Goal: Transaction & Acquisition: Obtain resource

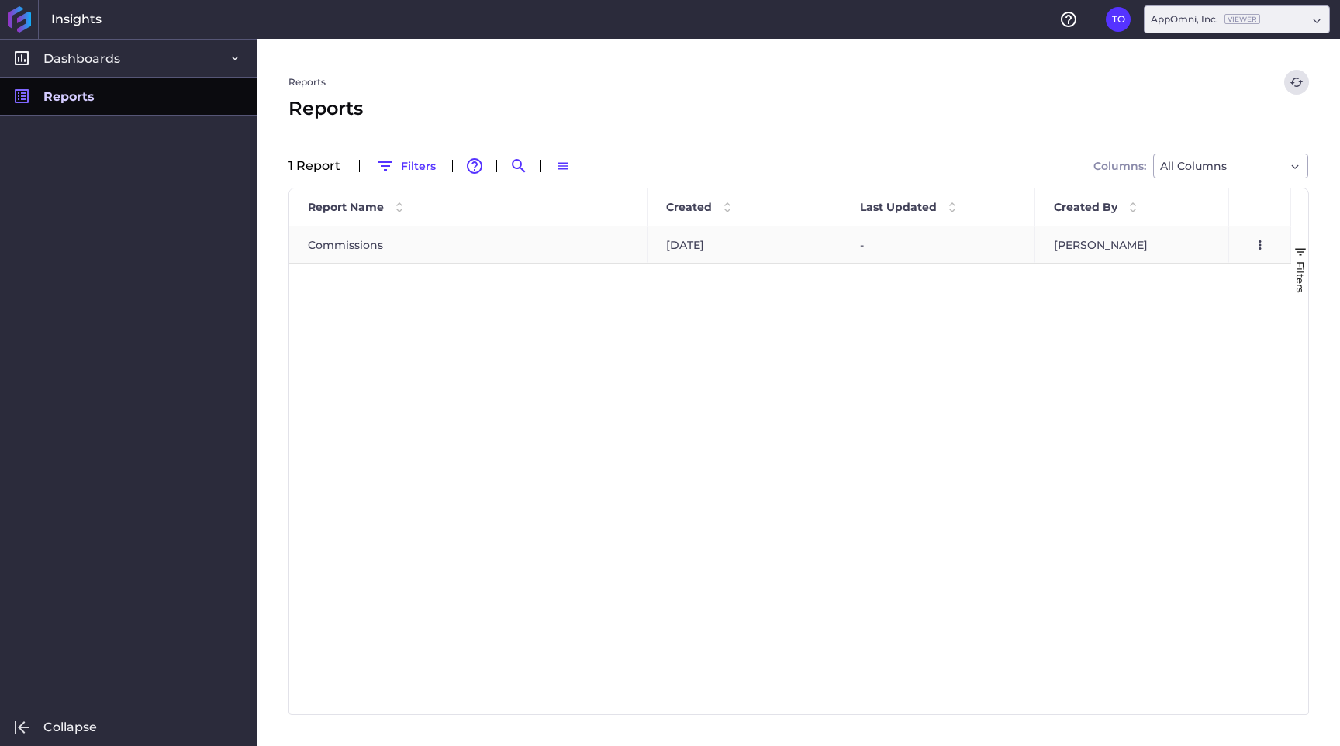
click at [387, 251] on div "Commissions" at bounding box center [468, 245] width 358 height 36
click at [486, 248] on div "Commissions" at bounding box center [468, 245] width 358 height 36
click at [1258, 244] on icon "User Menu" at bounding box center [1261, 245] width 14 height 14
click at [922, 367] on div "Commissions [DATE] - [PERSON_NAME] Preview Report Download Report" at bounding box center [790, 471] width 1002 height 488
click at [82, 64] on span "Dashboards" at bounding box center [81, 58] width 77 height 16
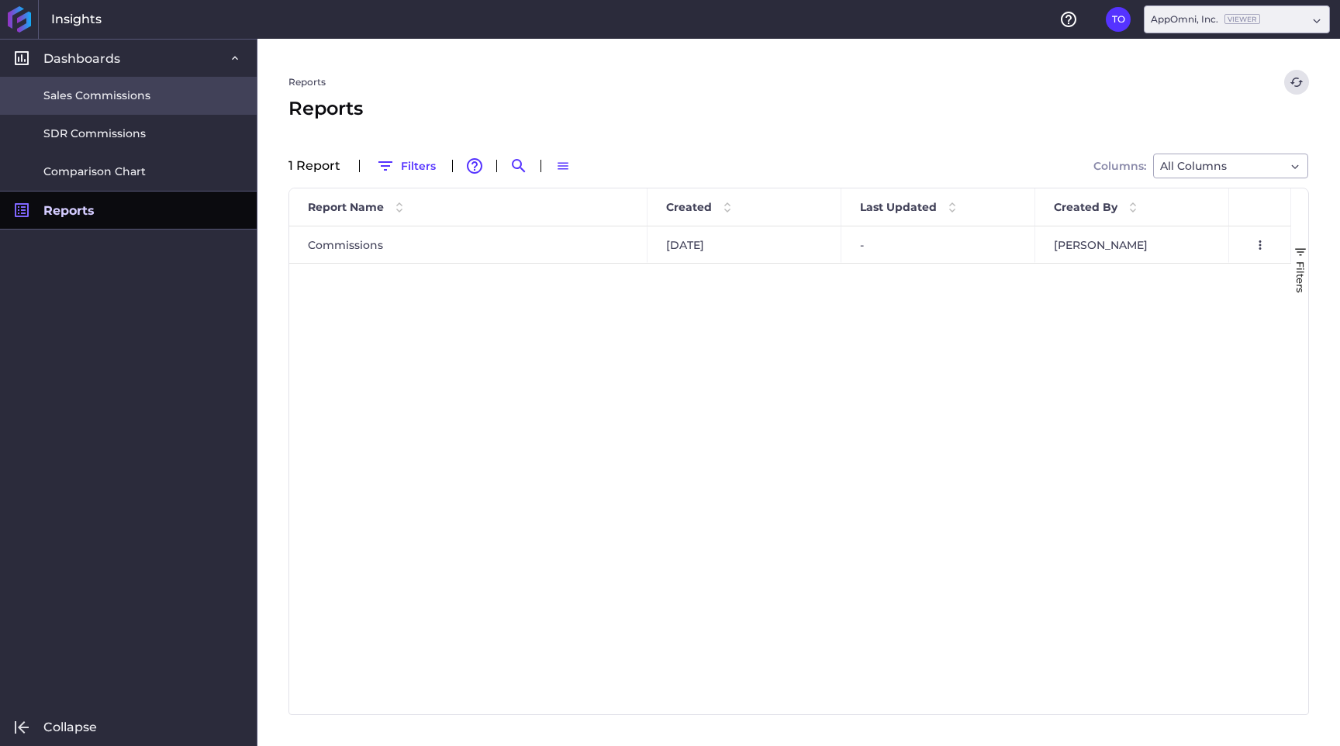
click at [85, 90] on span "Sales Commissions" at bounding box center [96, 96] width 107 height 16
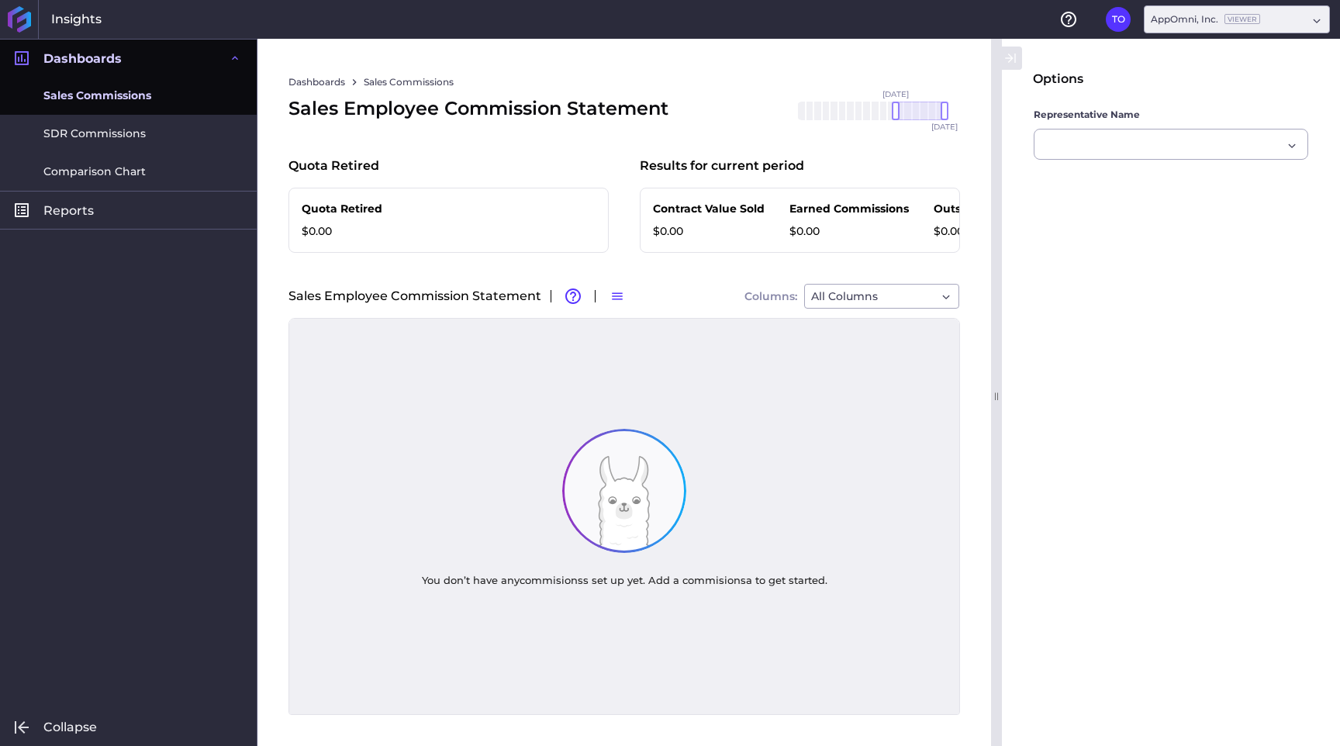
click at [711, 457] on div at bounding box center [624, 536] width 670 height 358
click at [506, 220] on div "Quota Retired $0.00" at bounding box center [449, 220] width 320 height 65
click at [1080, 139] on div "Dropdown select" at bounding box center [1163, 144] width 238 height 19
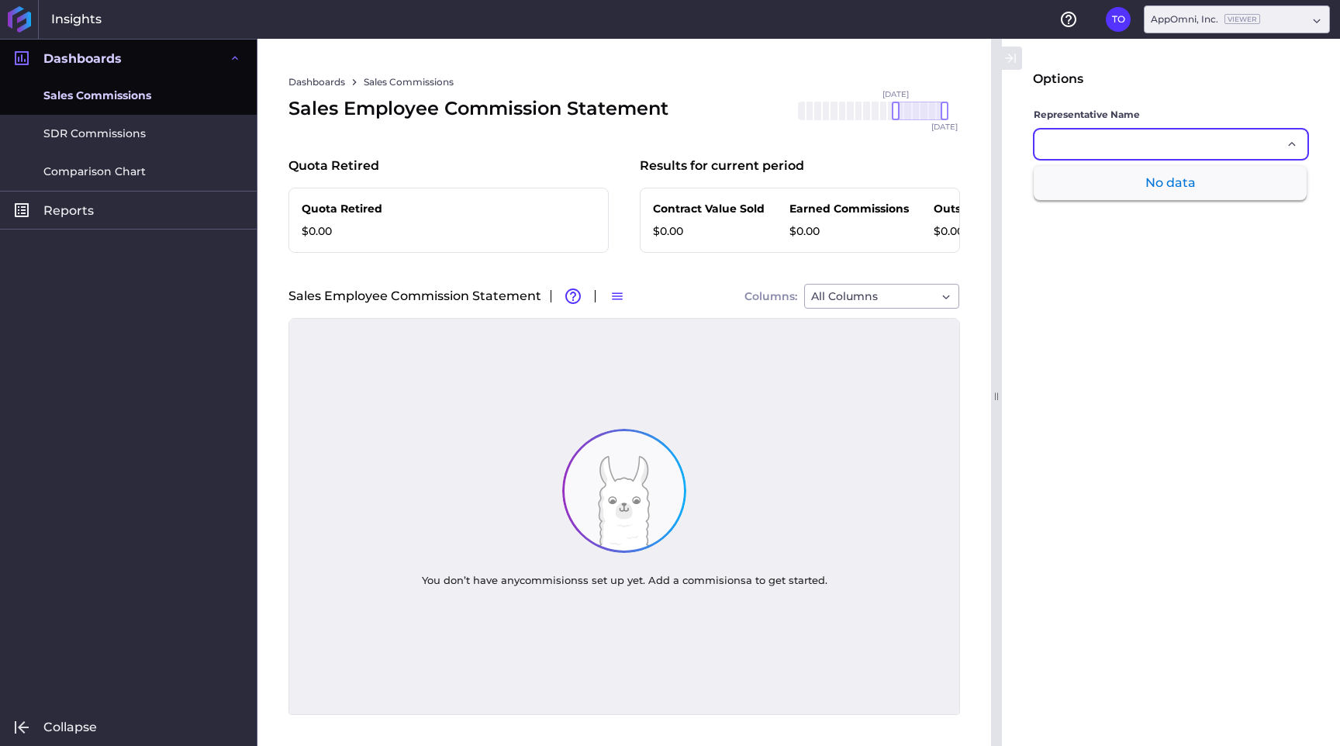
click at [1080, 139] on div "Dropdown select" at bounding box center [1163, 144] width 238 height 19
click at [1012, 61] on icon "button" at bounding box center [1011, 58] width 14 height 19
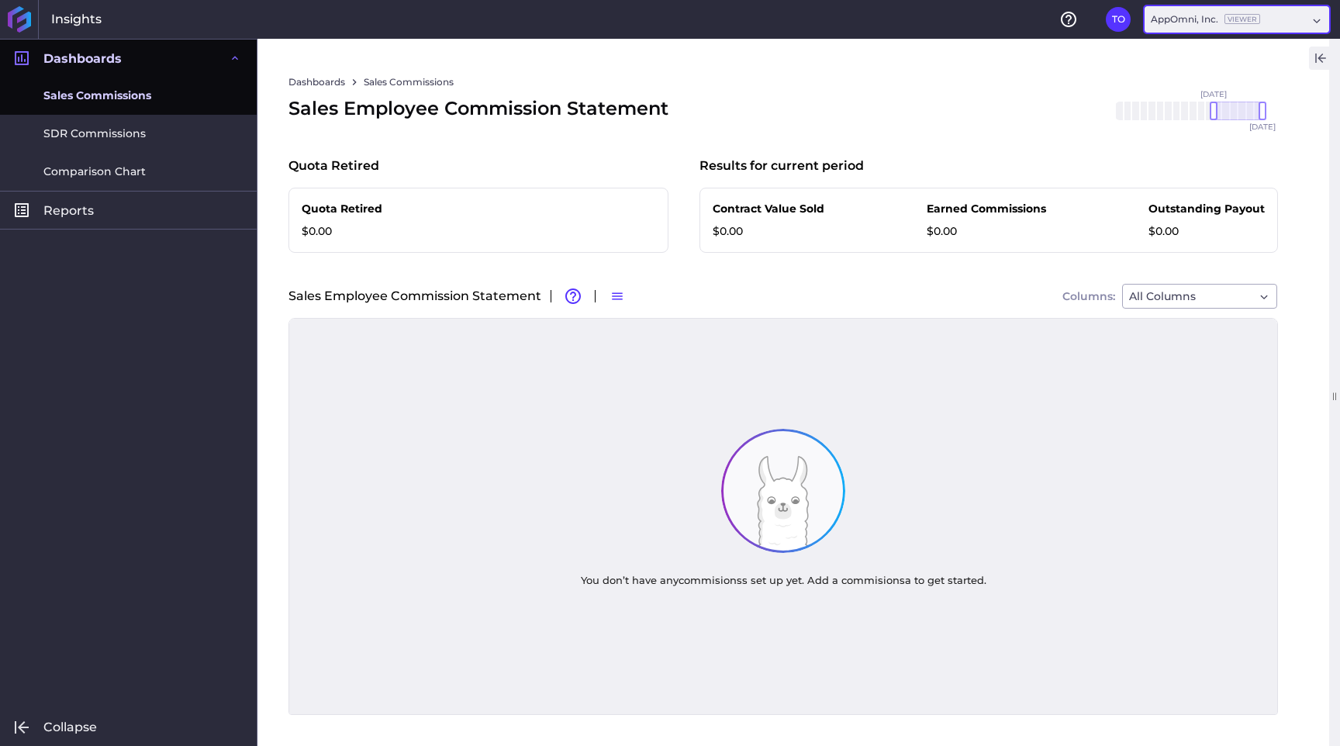
click at [1261, 13] on div "AppOmni, Inc. Viewer" at bounding box center [1229, 19] width 156 height 14
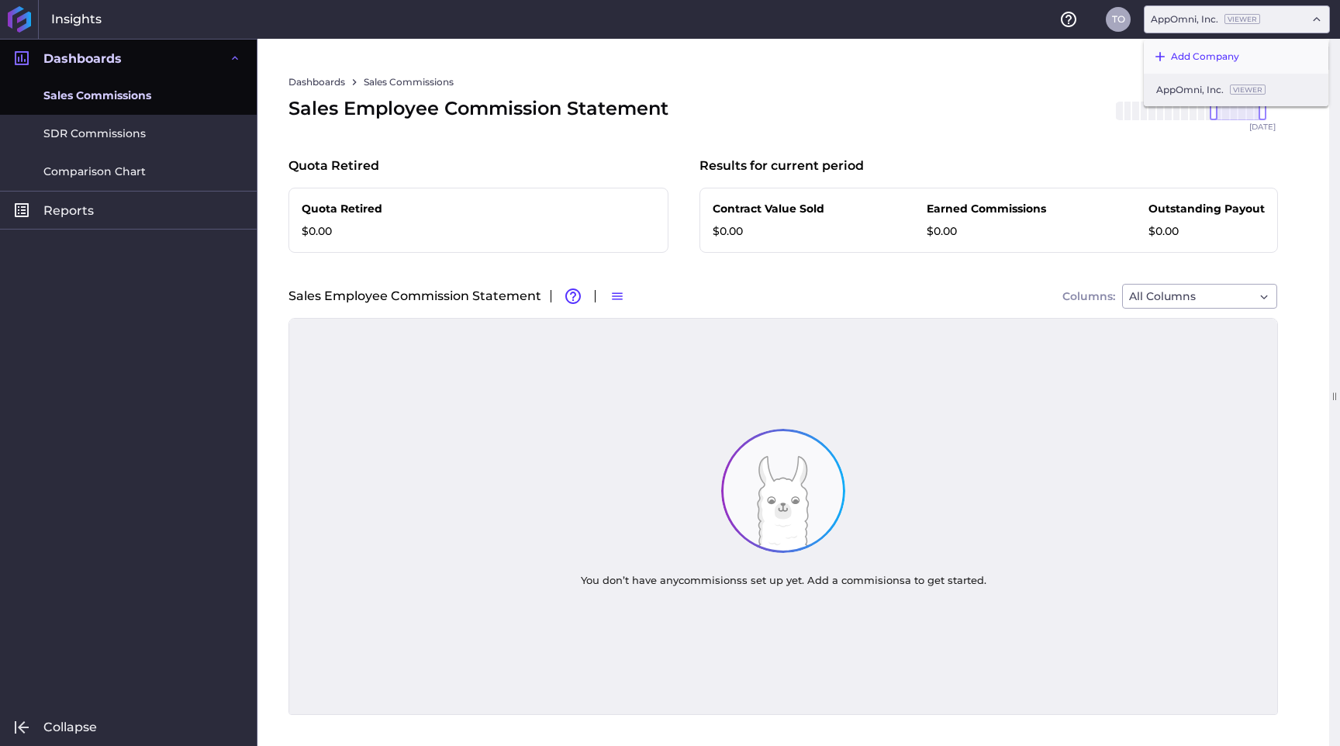
click at [1119, 22] on button "TO" at bounding box center [1118, 19] width 25 height 25
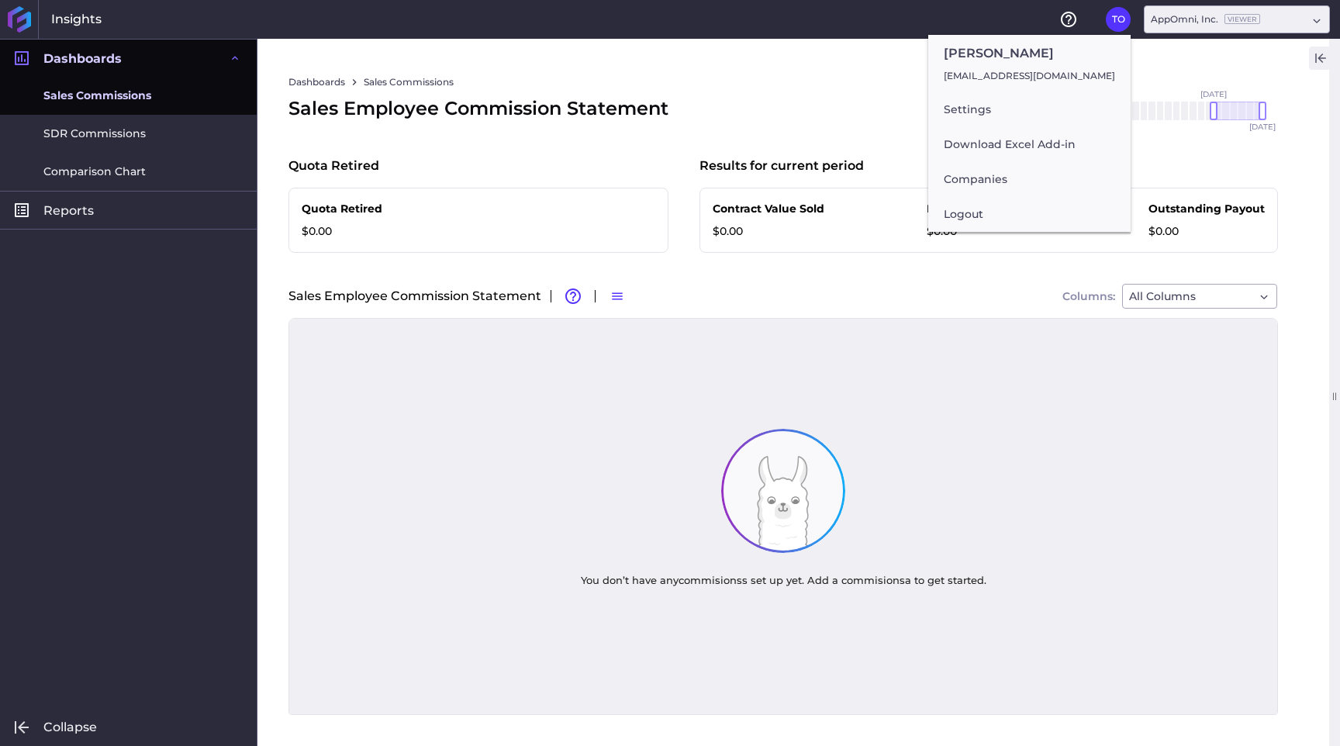
click at [904, 106] on div "Sales Employee Commission Statement Feb '24 Mar '24 Apr '24 May '24 Jun '24 Jul…" at bounding box center [784, 124] width 990 height 59
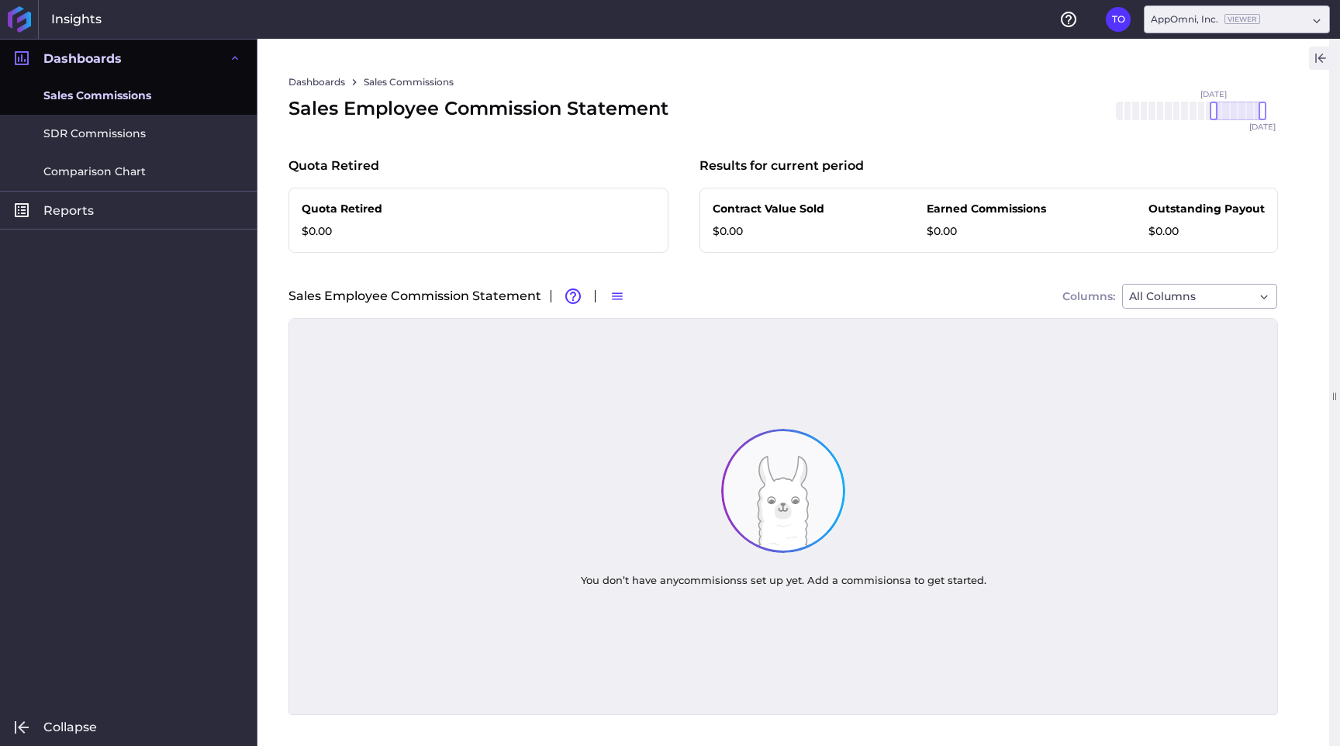
click at [498, 221] on div "Quota Retired $0.00" at bounding box center [479, 220] width 380 height 65
click at [612, 298] on icon "button" at bounding box center [618, 296] width 14 height 14
click at [918, 268] on div "Dashboards Sales Commissions Sales Employee Commission Statement Feb '24 Mar '2…" at bounding box center [784, 392] width 1052 height 707
click at [733, 536] on div at bounding box center [783, 536] width 988 height 358
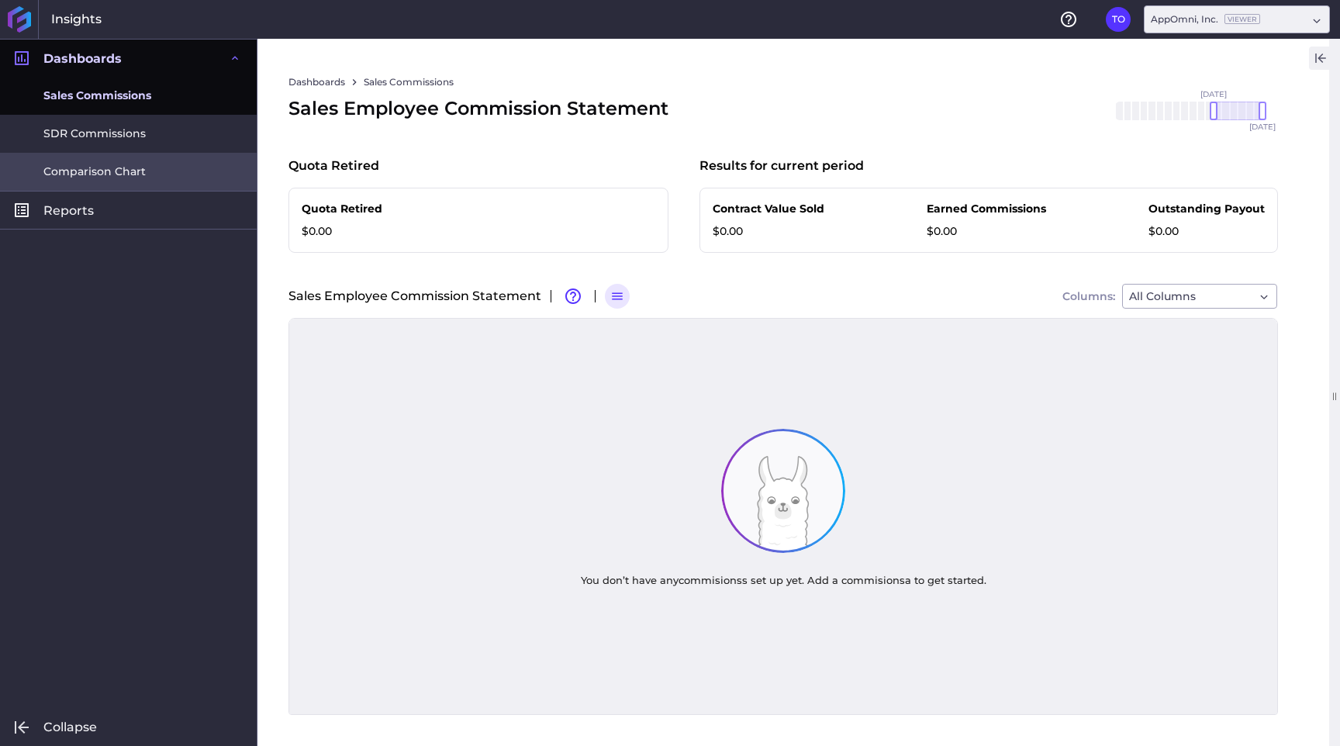
click at [175, 153] on link "Comparison Chart" at bounding box center [128, 172] width 257 height 38
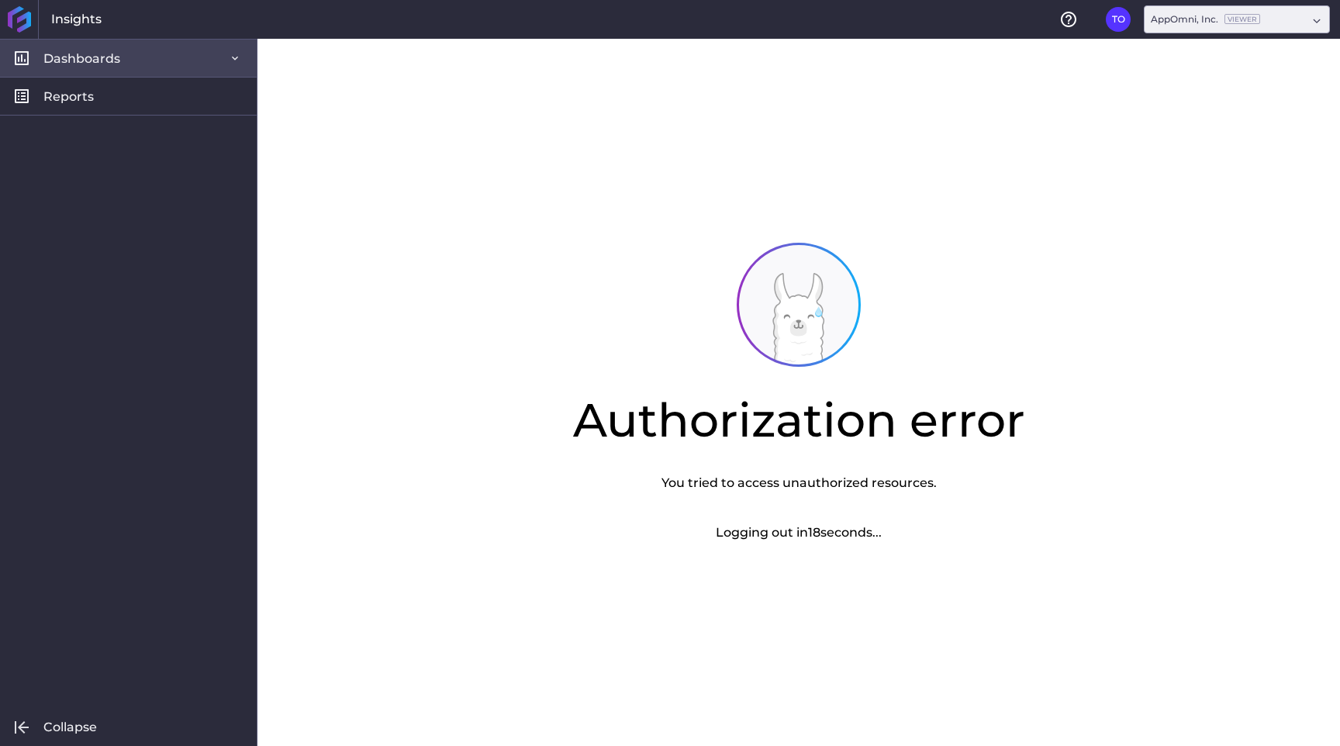
click at [135, 71] on link "Dashboards" at bounding box center [128, 58] width 257 height 38
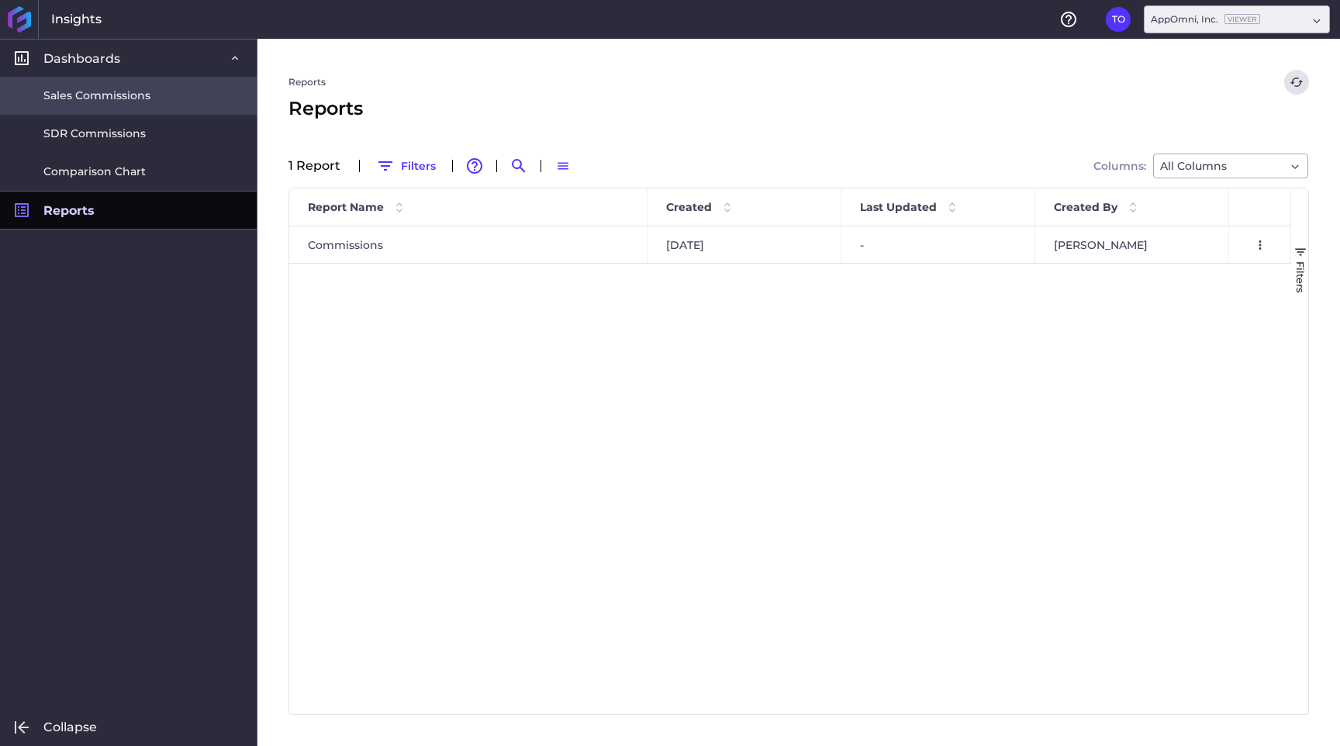
click at [144, 103] on span "Sales Commissions" at bounding box center [96, 96] width 107 height 16
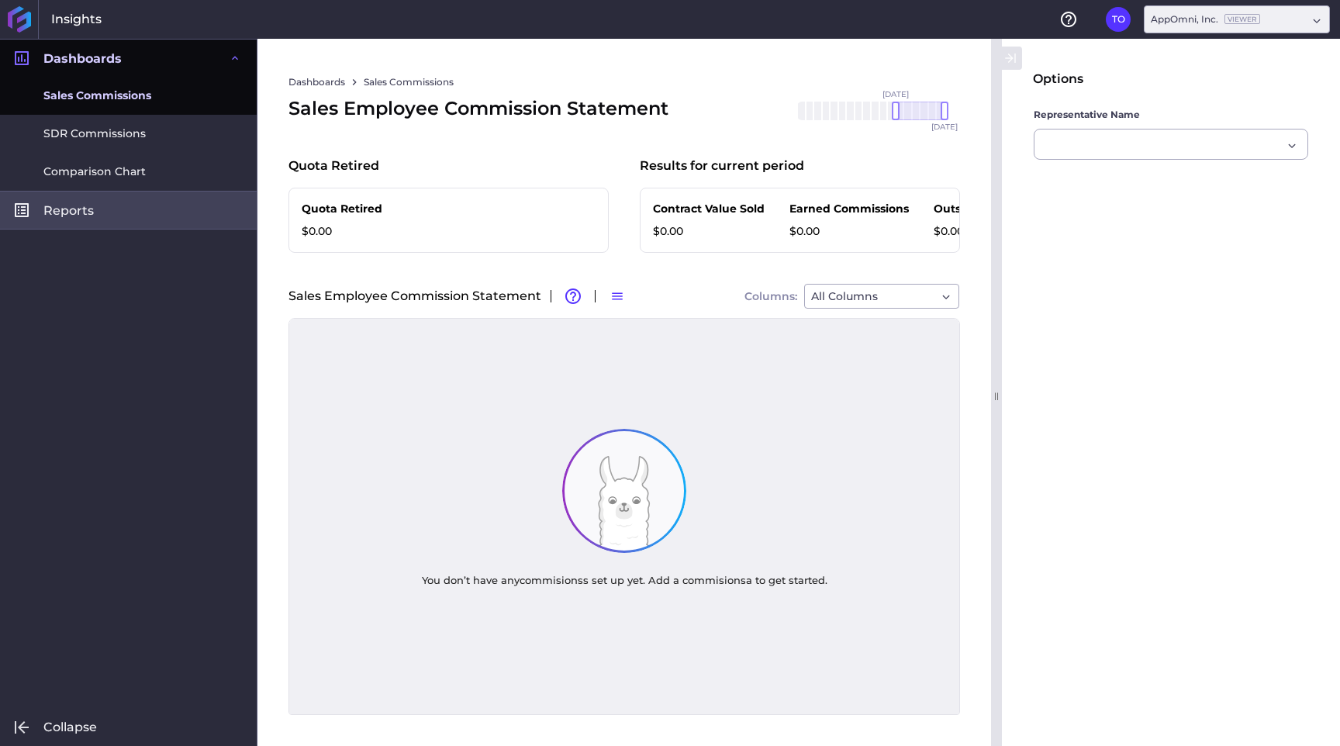
click at [175, 197] on link "Reports" at bounding box center [128, 210] width 257 height 38
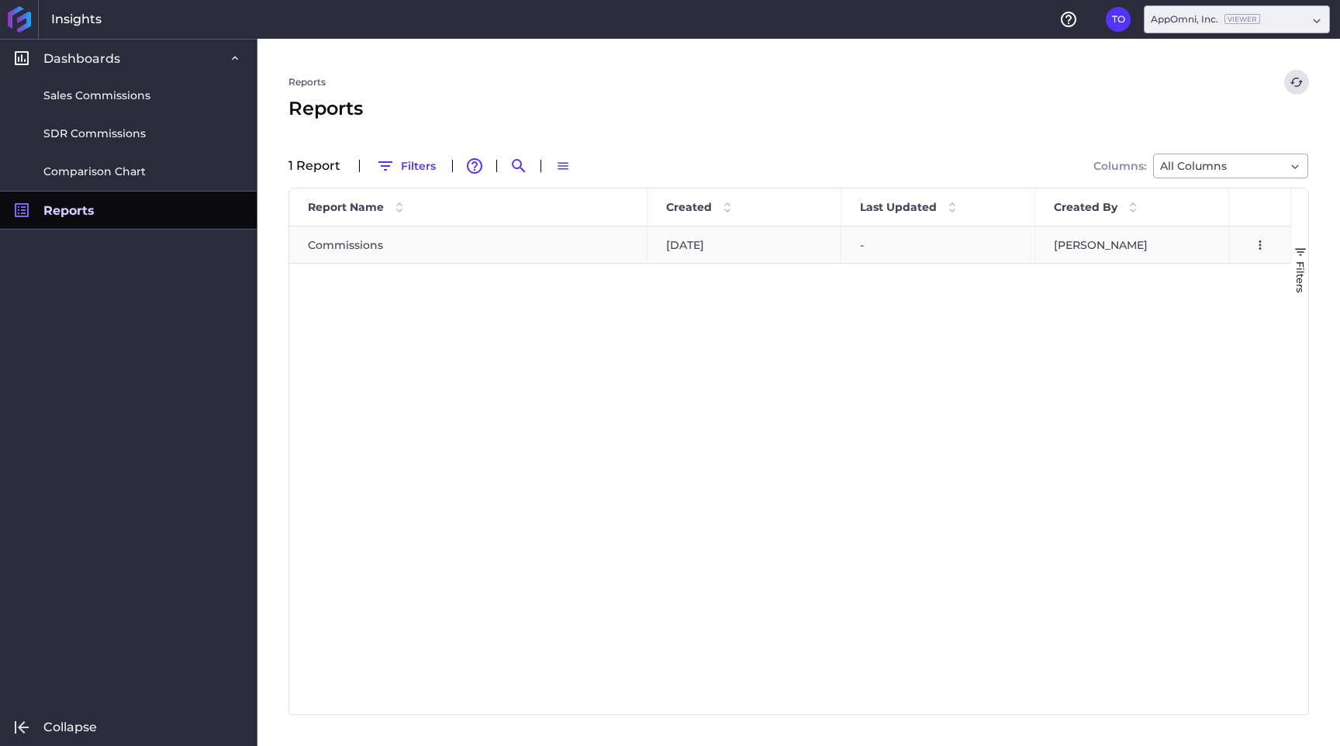
click at [1258, 244] on icon "User Menu" at bounding box center [1261, 245] width 14 height 14
click at [1113, 278] on button "Preview Report" at bounding box center [1172, 278] width 202 height 35
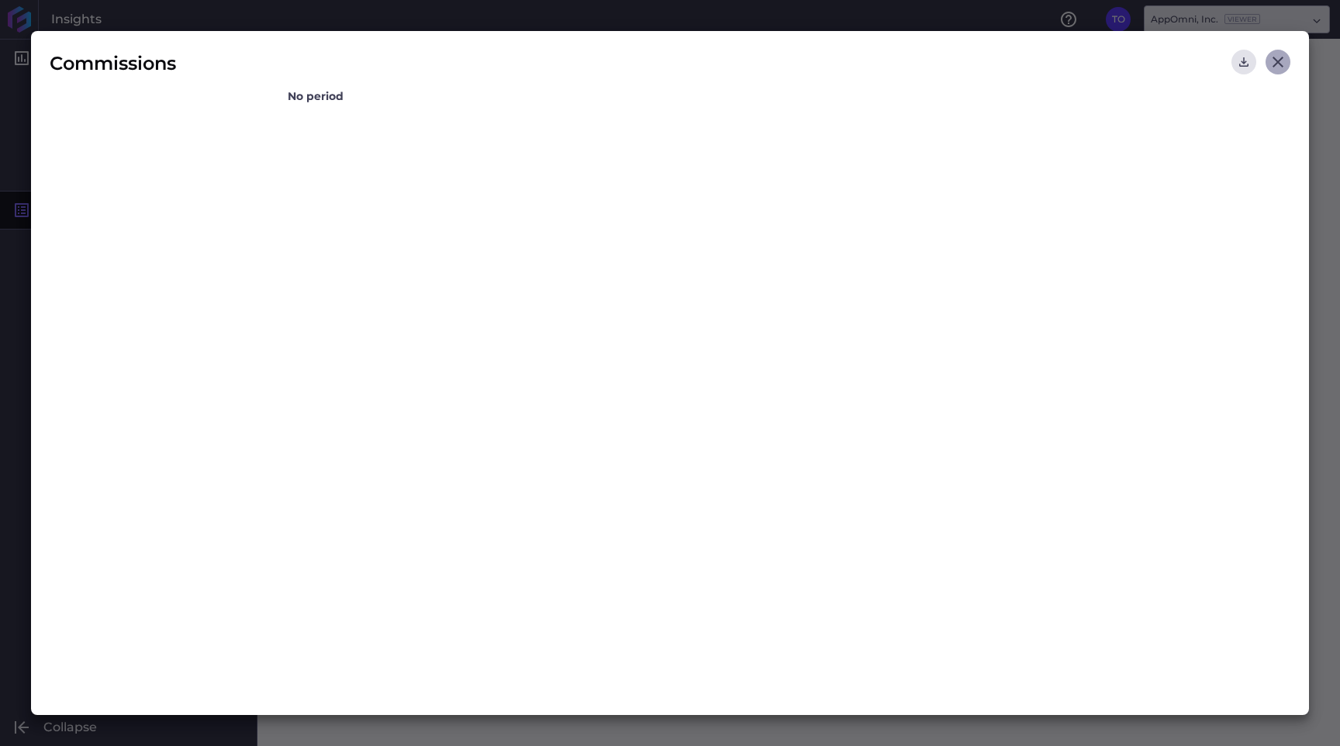
click at [1277, 58] on icon "Close" at bounding box center [1278, 62] width 19 height 19
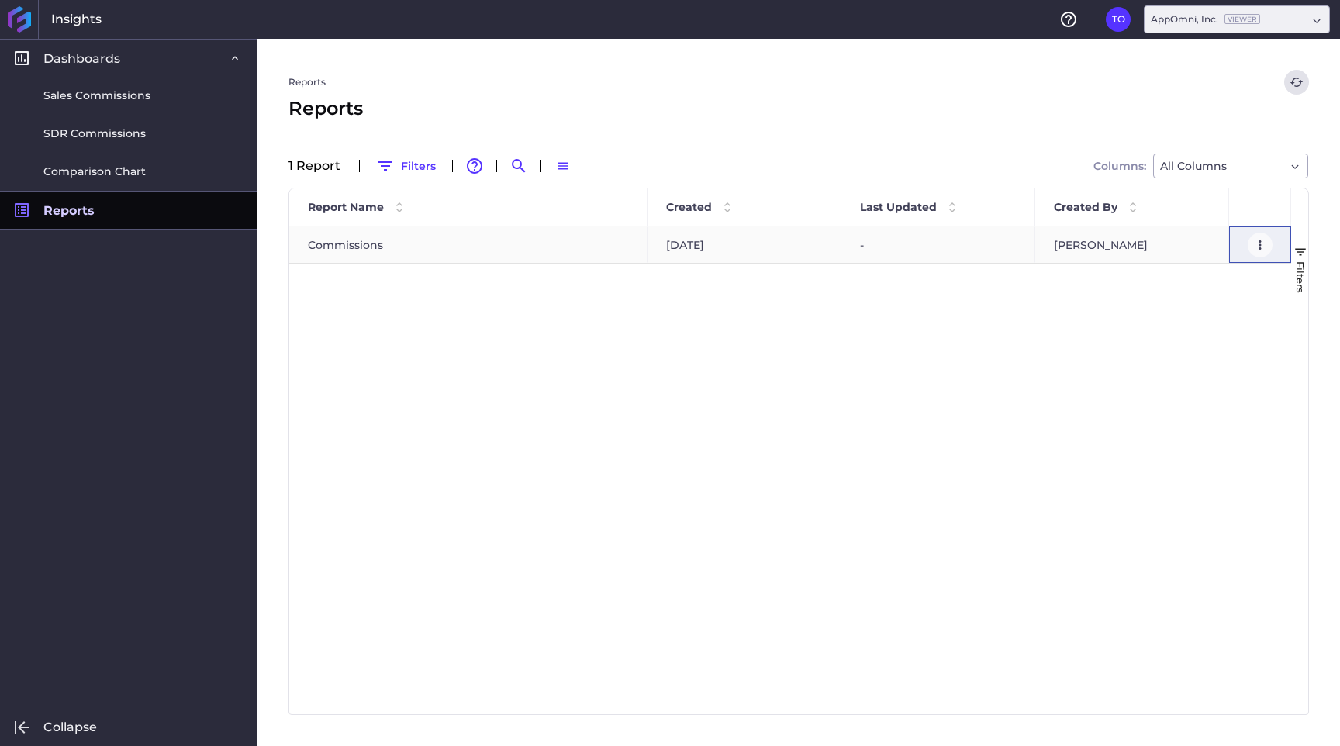
click at [1268, 246] on button "User Menu" at bounding box center [1260, 245] width 25 height 25
click at [1170, 314] on button "Download Report" at bounding box center [1172, 313] width 202 height 35
click at [1257, 246] on icon "User Menu" at bounding box center [1261, 245] width 14 height 14
click at [977, 372] on div "Commissions [DATE] - [PERSON_NAME] Preview Report Download Report" at bounding box center [790, 471] width 1002 height 488
click at [413, 159] on button "Filters" at bounding box center [406, 166] width 74 height 25
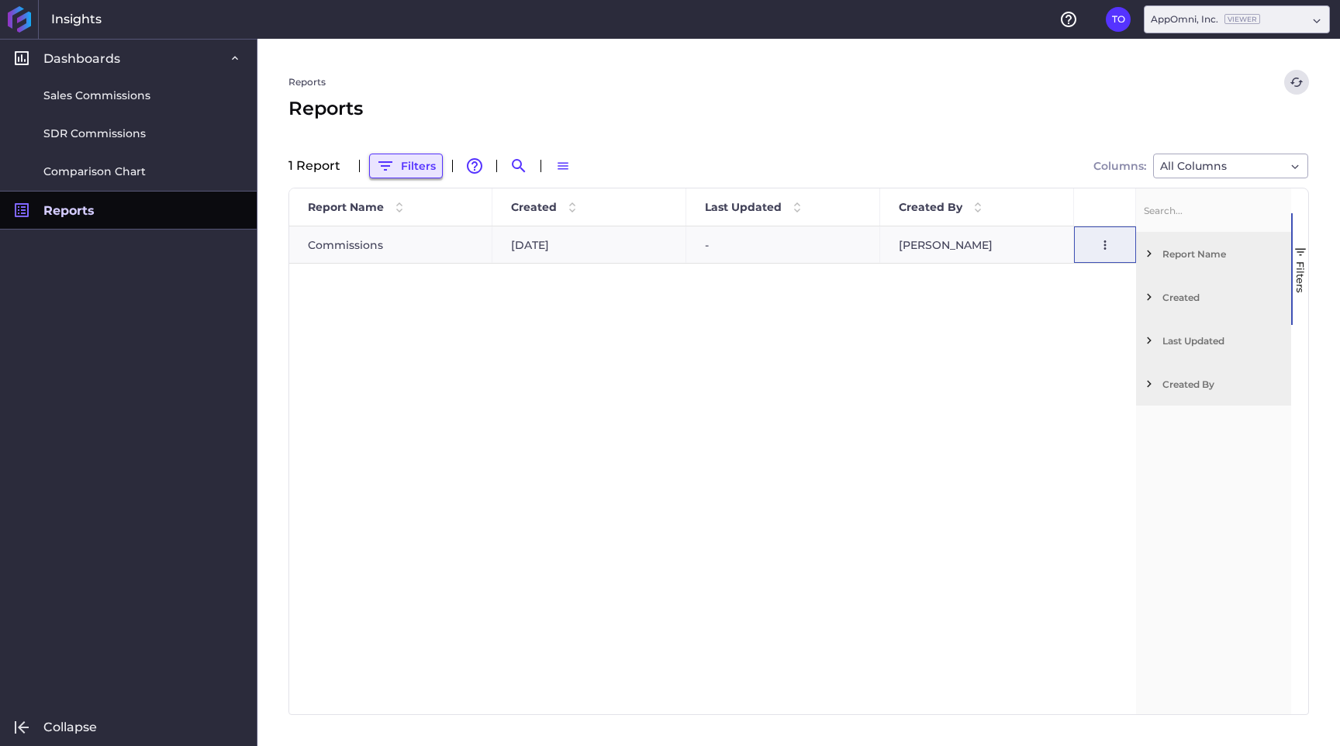
click at [413, 159] on button "Filters" at bounding box center [406, 166] width 74 height 25
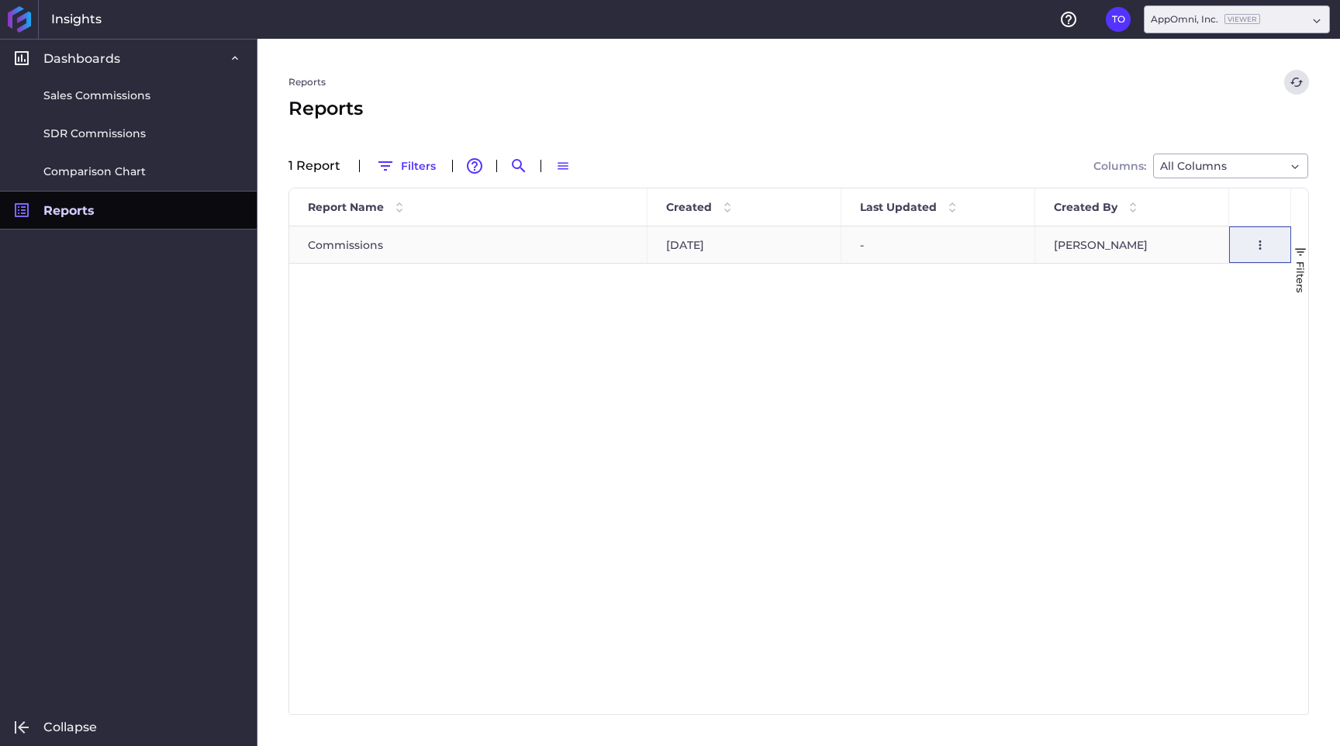
click at [346, 255] on div "Commissions" at bounding box center [468, 245] width 358 height 36
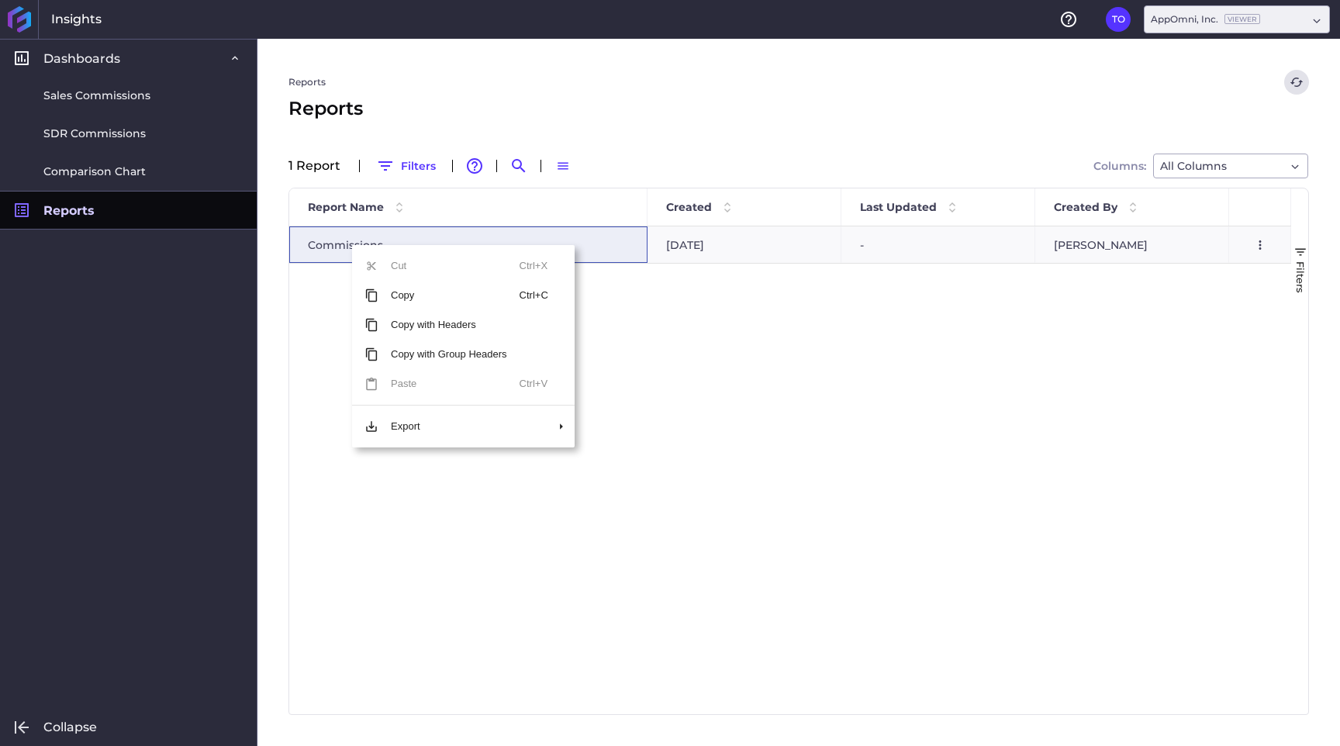
click at [324, 330] on div "Commissions [DATE] - [PERSON_NAME] Preview Report Download Report" at bounding box center [790, 471] width 1002 height 488
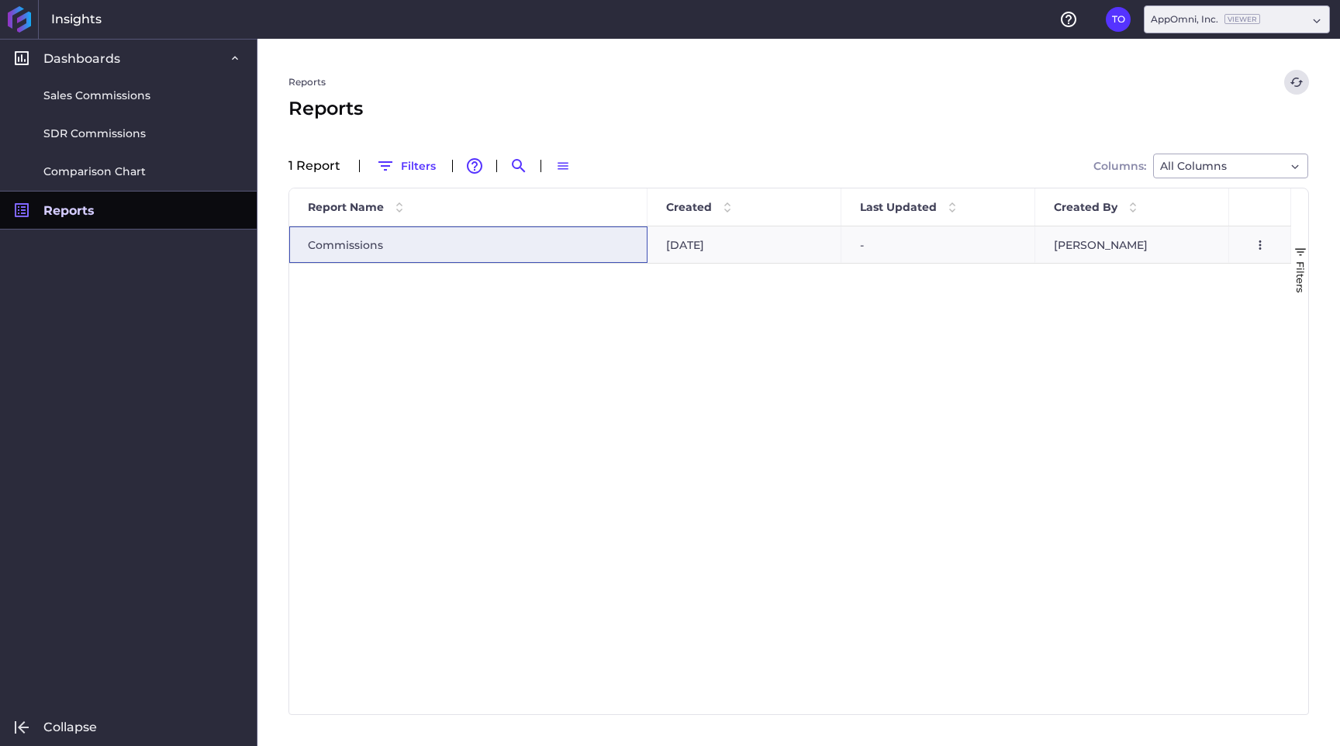
click at [1299, 261] on span "Filters" at bounding box center [1301, 277] width 12 height 32
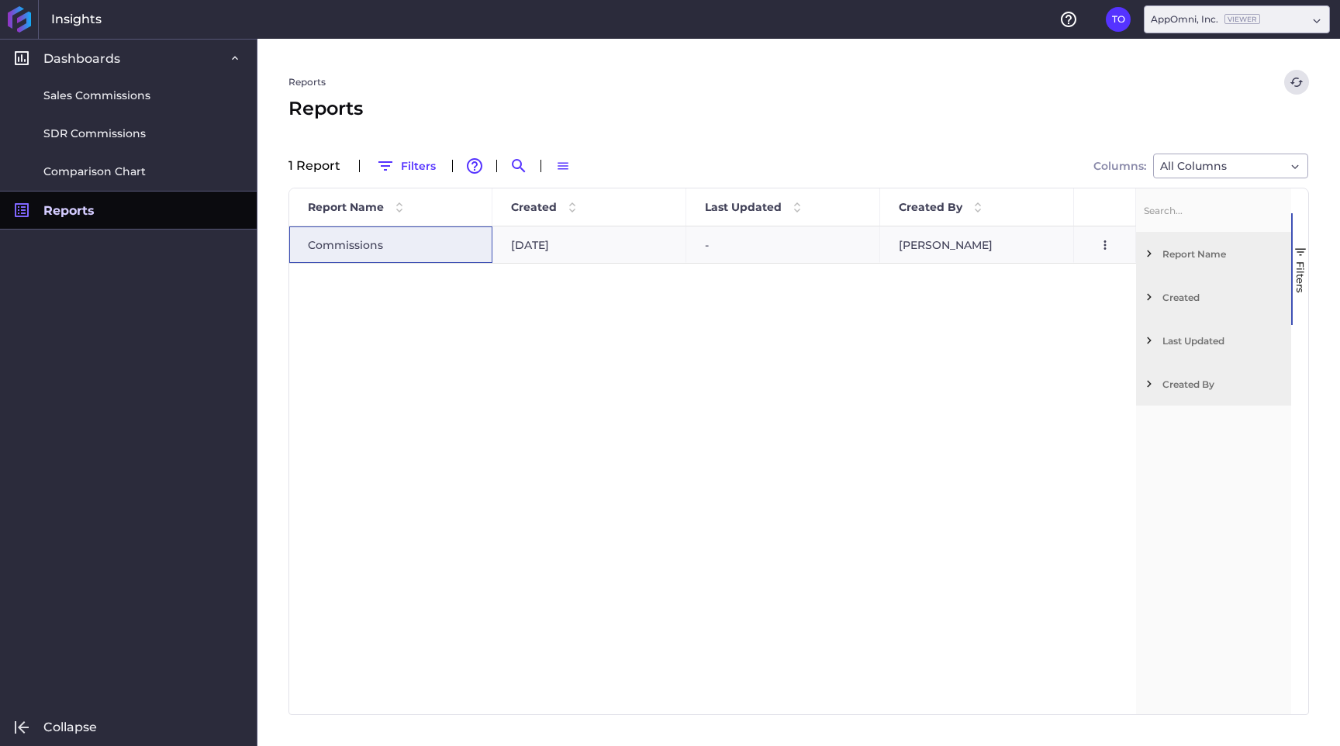
click at [1292, 261] on button "Filters" at bounding box center [1300, 269] width 17 height 112
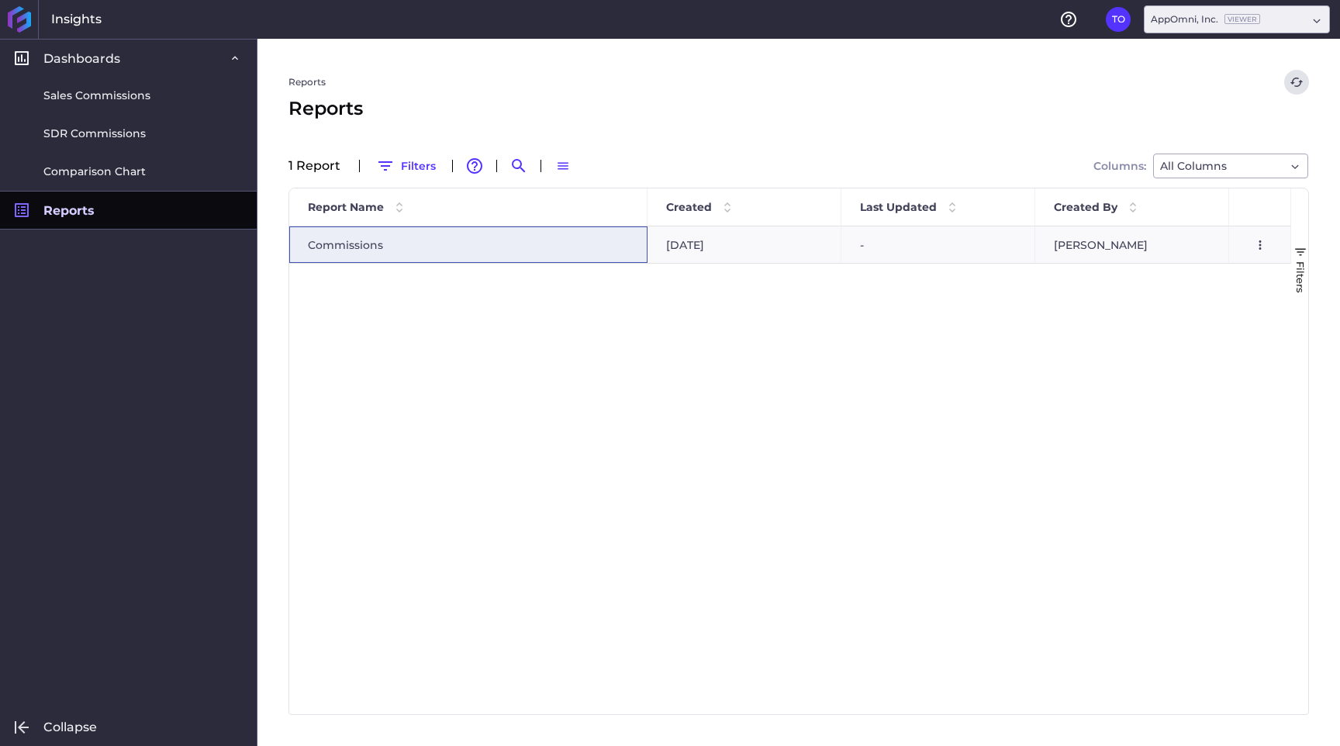
click at [901, 438] on div "Commissions [DATE] - [PERSON_NAME] Preview Report Download Report" at bounding box center [790, 471] width 1002 height 488
click at [1295, 89] on button "Refresh" at bounding box center [1297, 82] width 25 height 25
